Goal: Information Seeking & Learning: Learn about a topic

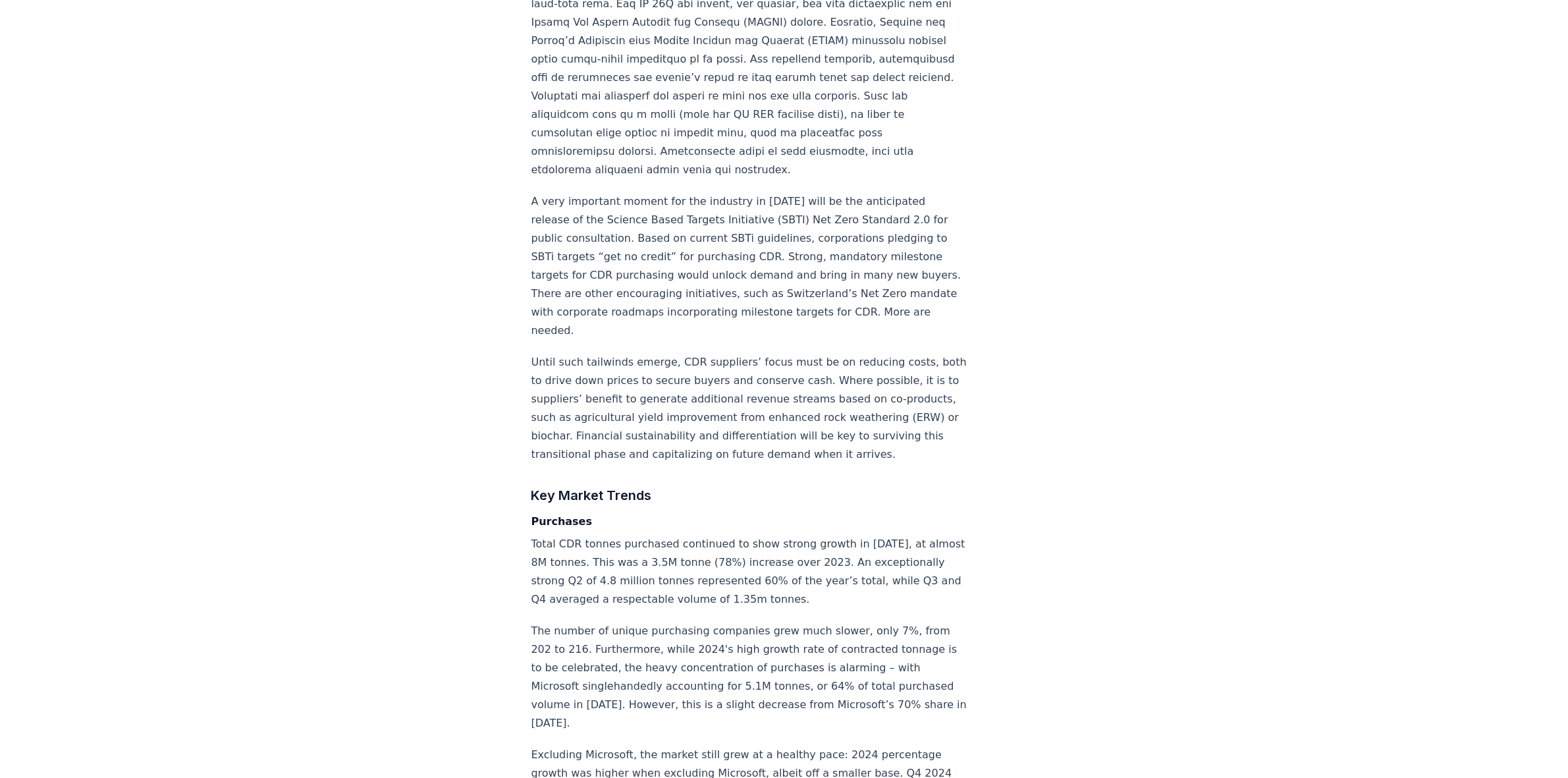
scroll to position [2156, 0]
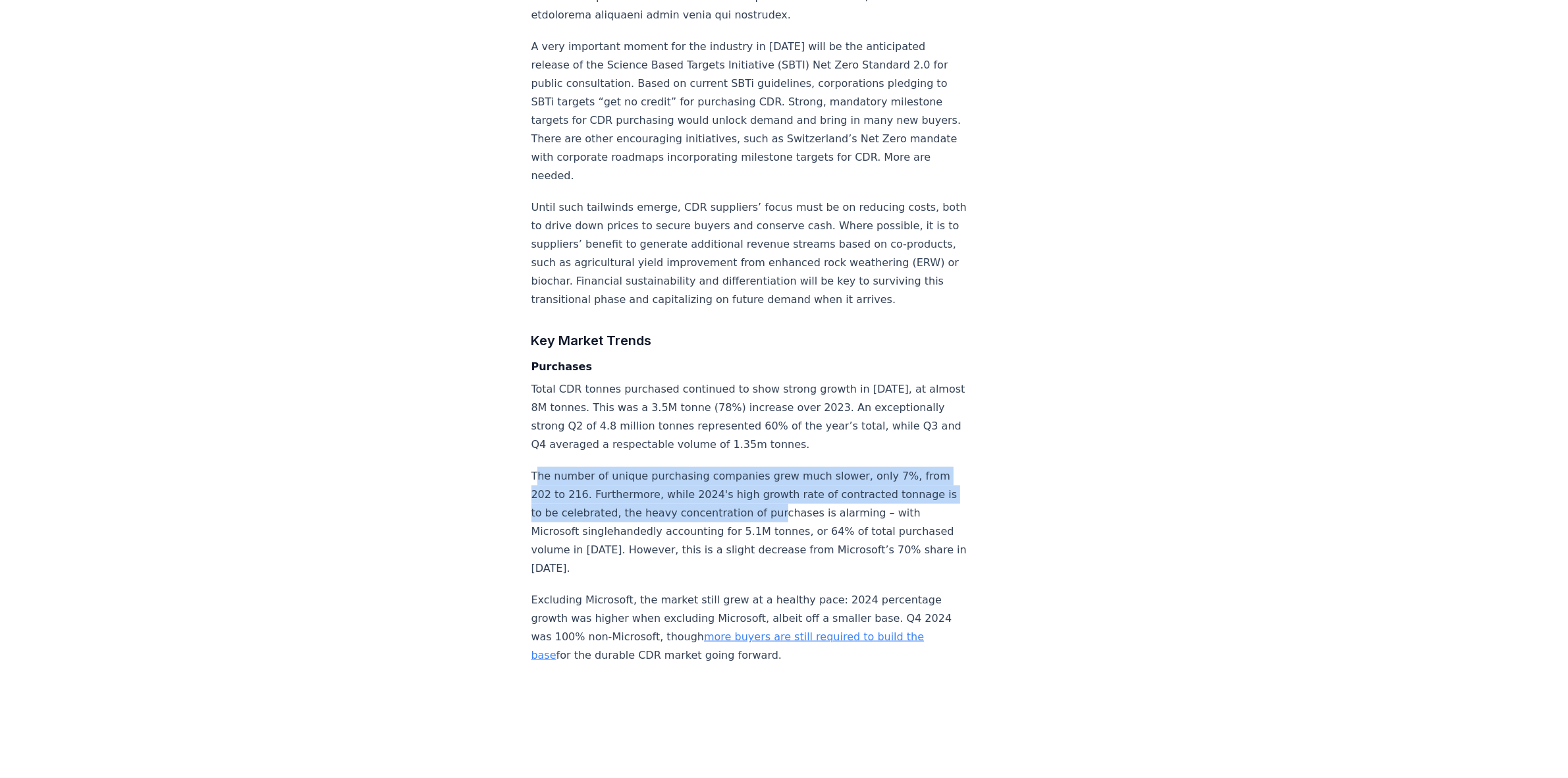
drag, startPoint x: 539, startPoint y: 433, endPoint x: 795, endPoint y: 465, distance: 258.0
click at [784, 467] on p "The number of unique purchasing companies grew much slower, only 7%, from 202 t…" at bounding box center [749, 522] width 436 height 110
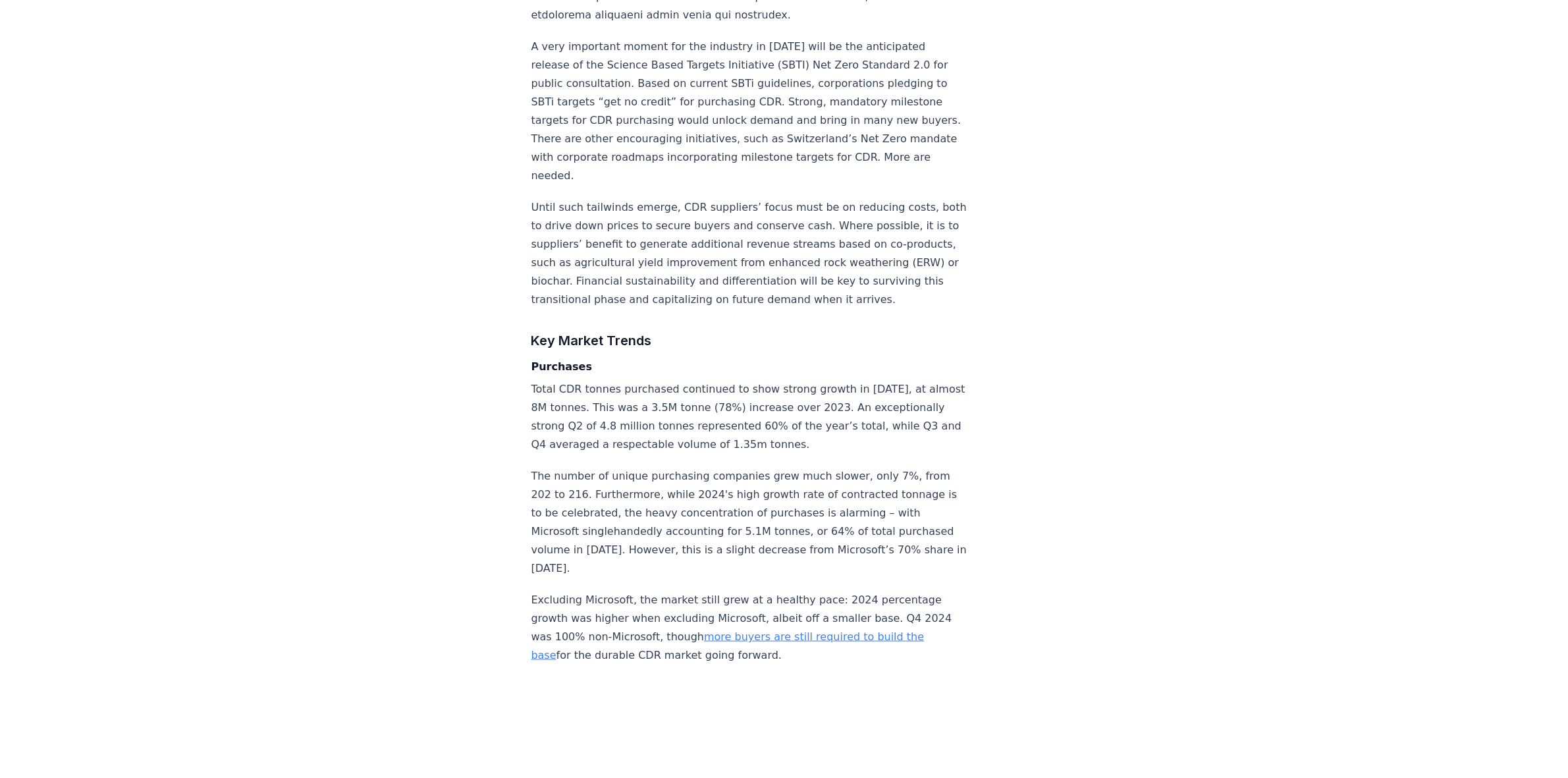
drag, startPoint x: 531, startPoint y: 478, endPoint x: 824, endPoint y: 477, distance: 293.0
click at [824, 477] on p "The number of unique purchasing companies grew much slower, only 7%, from 202 t…" at bounding box center [749, 522] width 436 height 110
click at [787, 495] on p "The number of unique purchasing companies grew much slower, only 7%, from 202 t…" at bounding box center [749, 522] width 436 height 110
drag, startPoint x: 797, startPoint y: 495, endPoint x: 650, endPoint y: 524, distance: 149.8
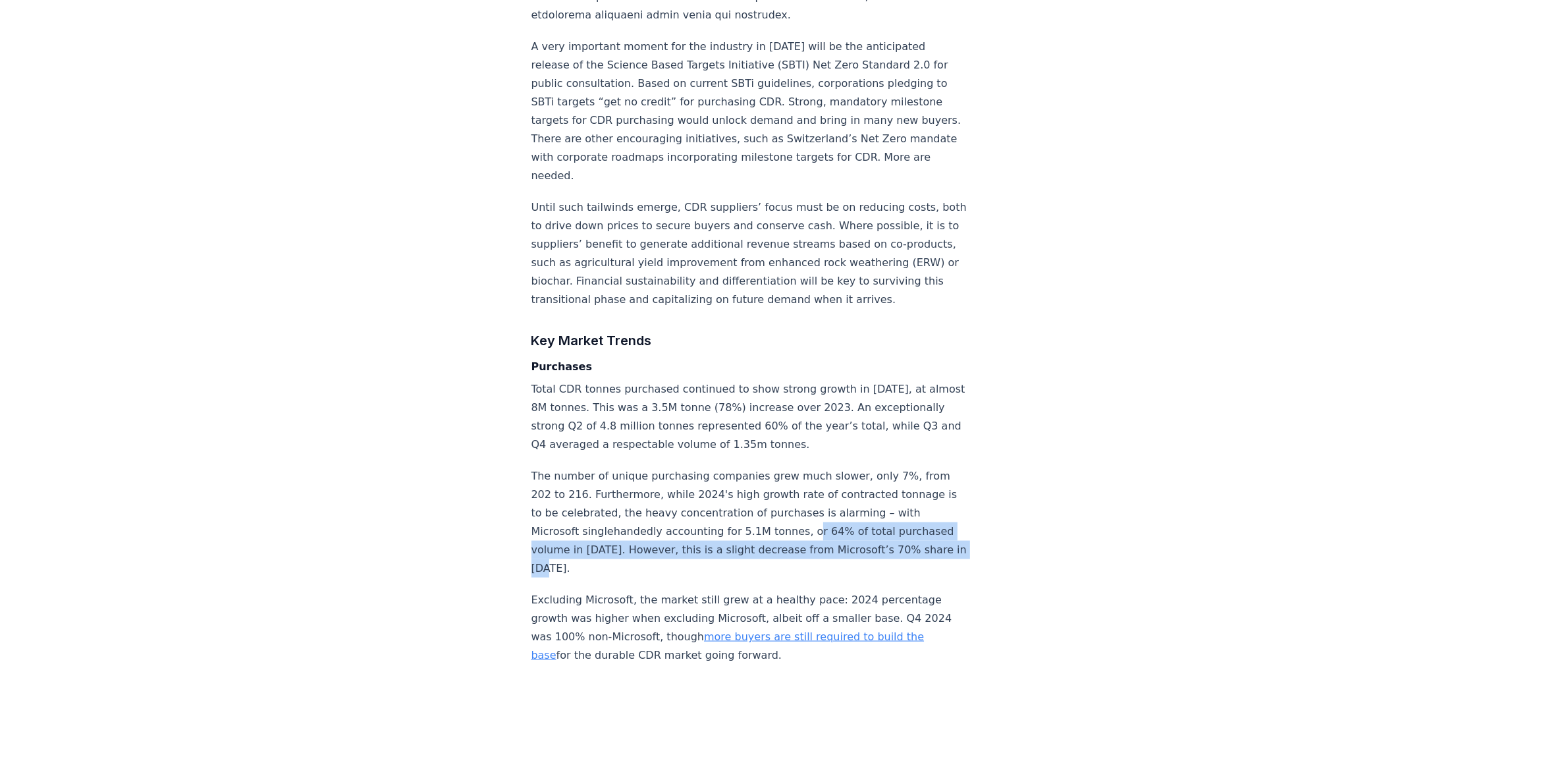
click at [650, 524] on p "The number of unique purchasing companies grew much slower, only 7%, from 202 t…" at bounding box center [749, 522] width 436 height 110
click at [648, 527] on p "The number of unique purchasing companies grew much slower, only 7%, from 202 t…" at bounding box center [749, 522] width 436 height 110
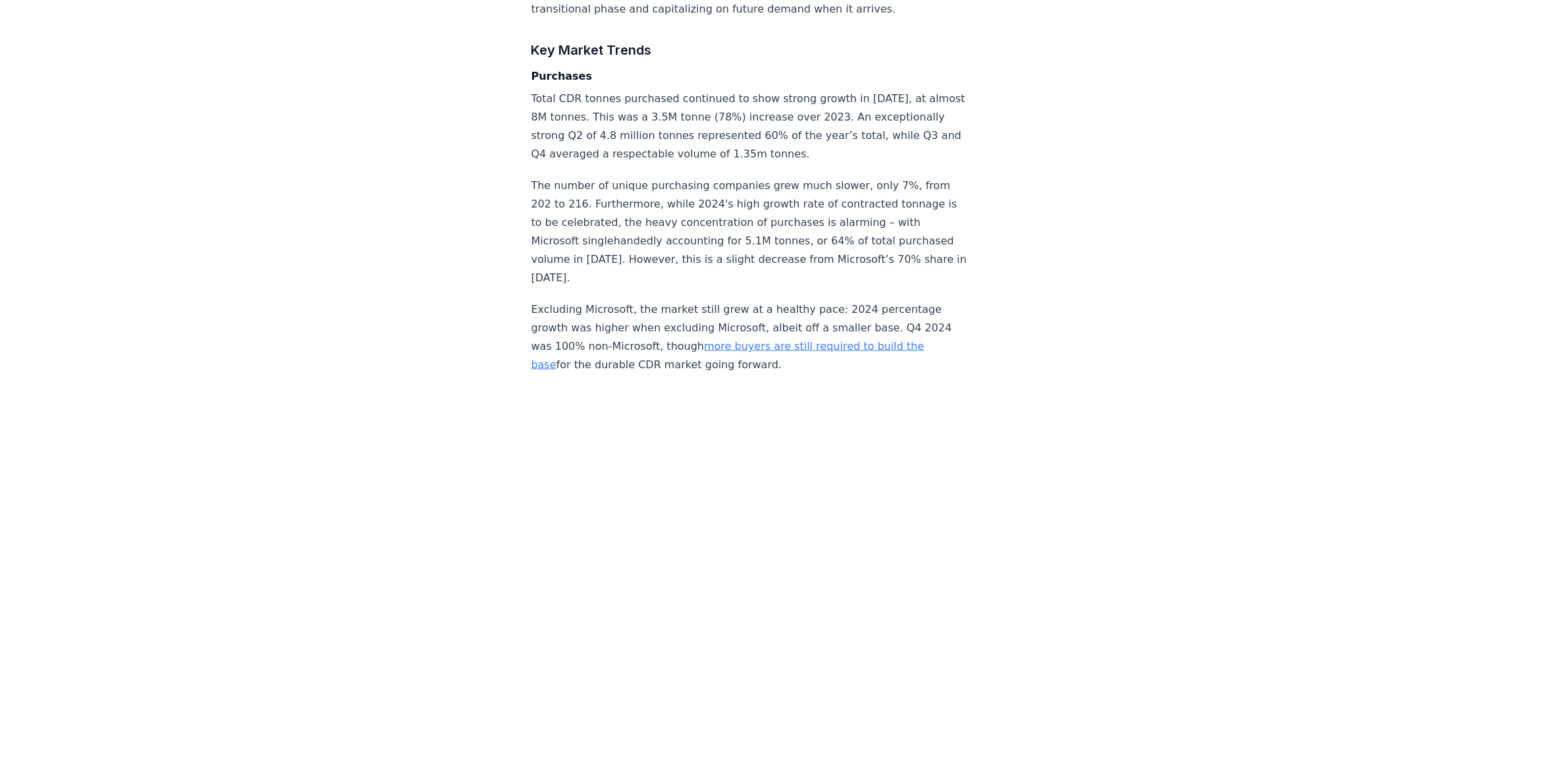
scroll to position [2321, 0]
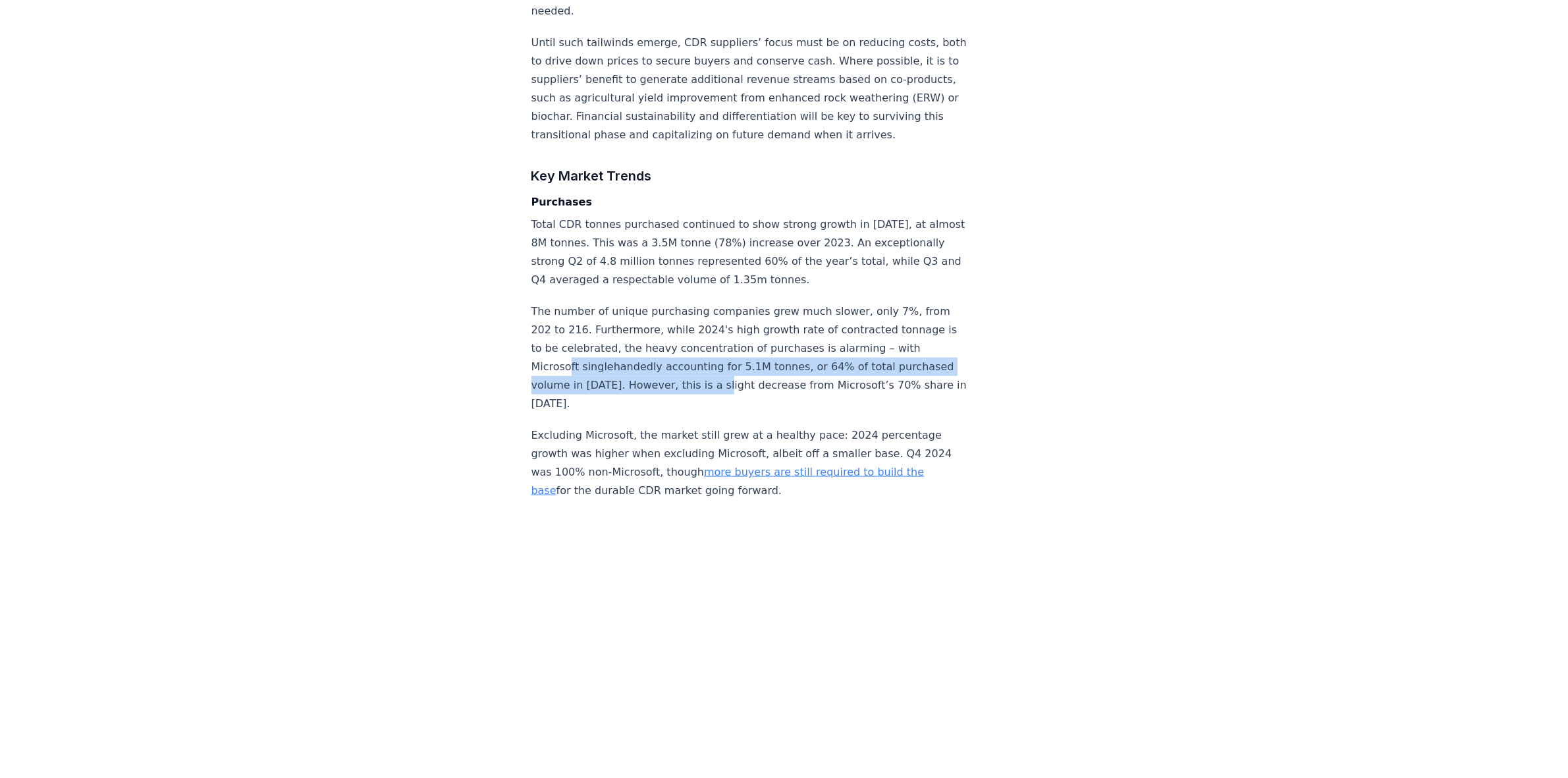
drag, startPoint x: 764, startPoint y: 343, endPoint x: 570, endPoint y: 326, distance: 194.7
click at [570, 326] on p "The number of unique purchasing companies grew much slower, only 7%, from 202 t…" at bounding box center [749, 358] width 436 height 110
drag, startPoint x: 639, startPoint y: 347, endPoint x: 603, endPoint y: 337, distance: 37.4
click at [603, 337] on p "The number of unique purchasing companies grew much slower, only 7%, from 202 t…" at bounding box center [749, 358] width 436 height 110
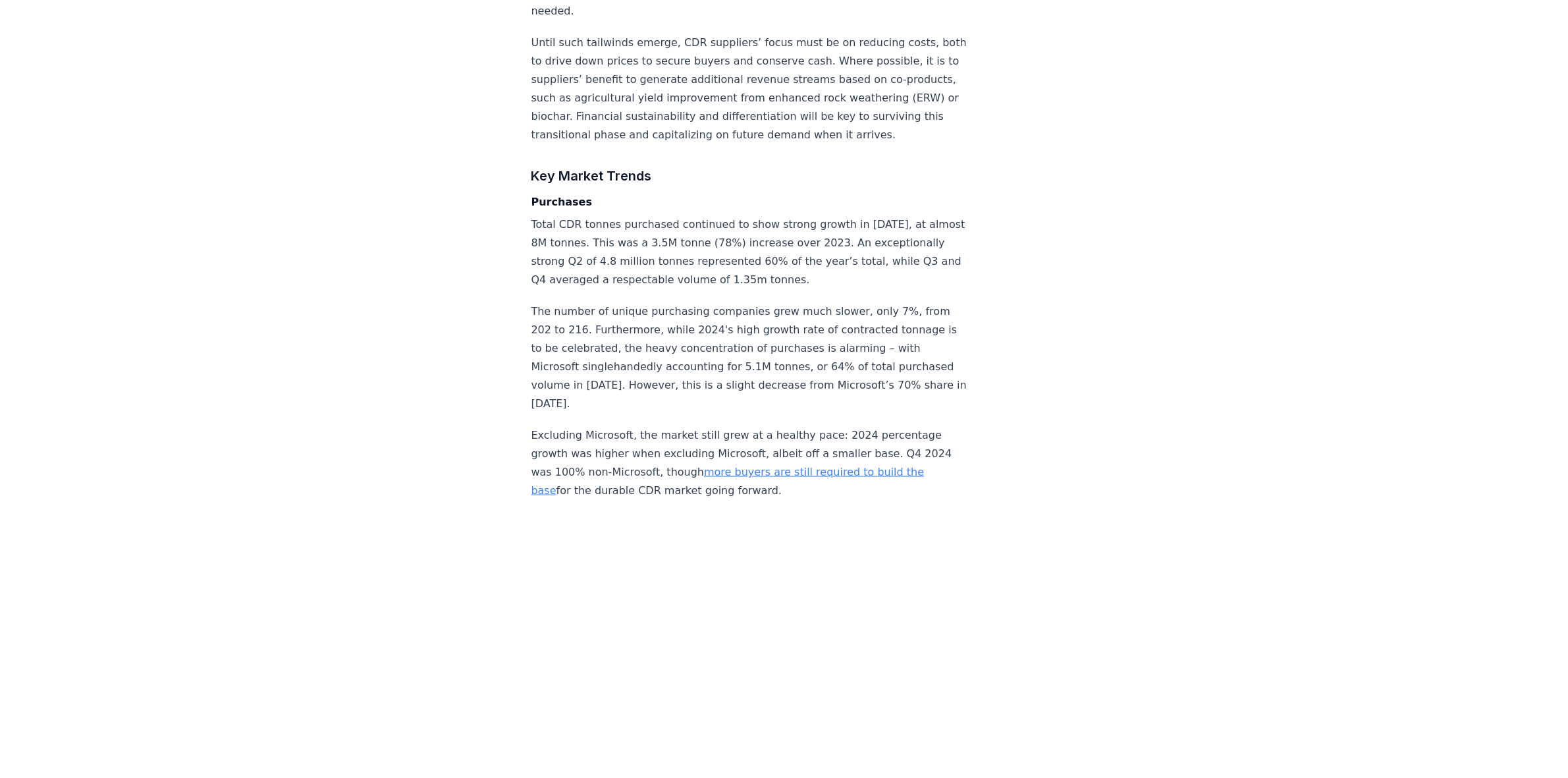
click at [544, 34] on p "Until such tailwinds emerge, CDR suppliers’ focus must be on reducing costs, bo…" at bounding box center [749, 89] width 436 height 110
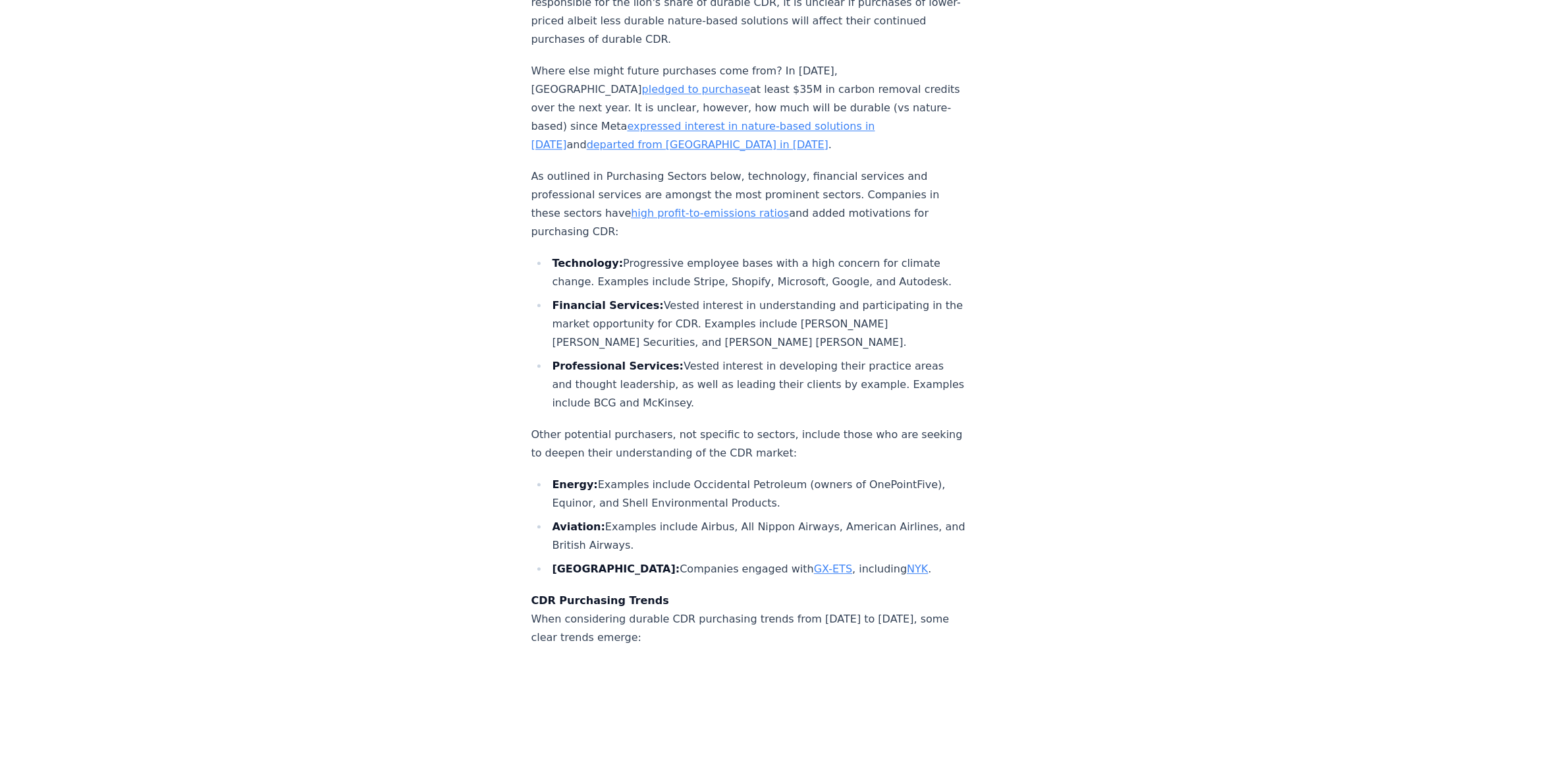
scroll to position [4708, 0]
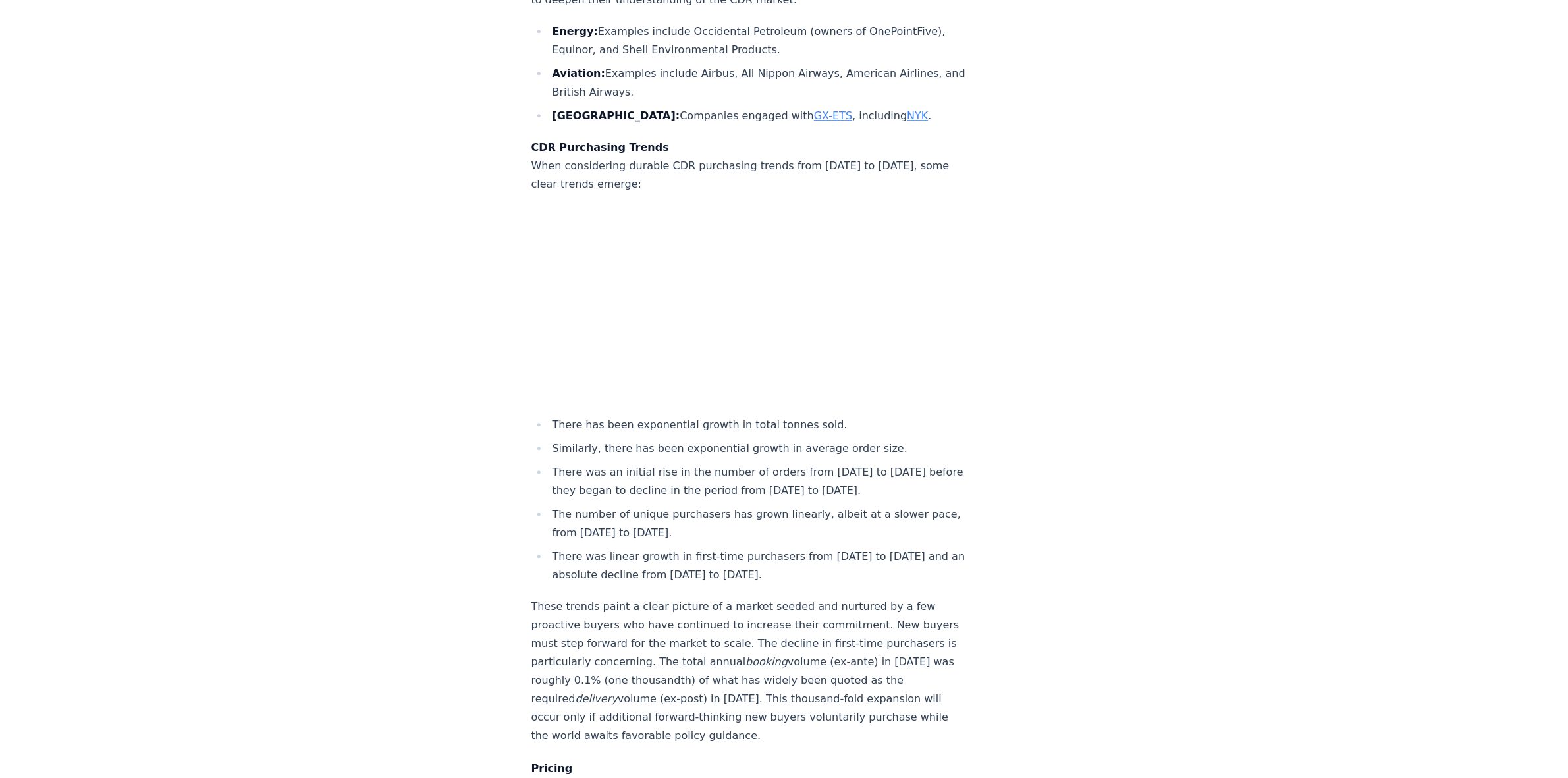
scroll to position [5202, 0]
